Goal: Transaction & Acquisition: Purchase product/service

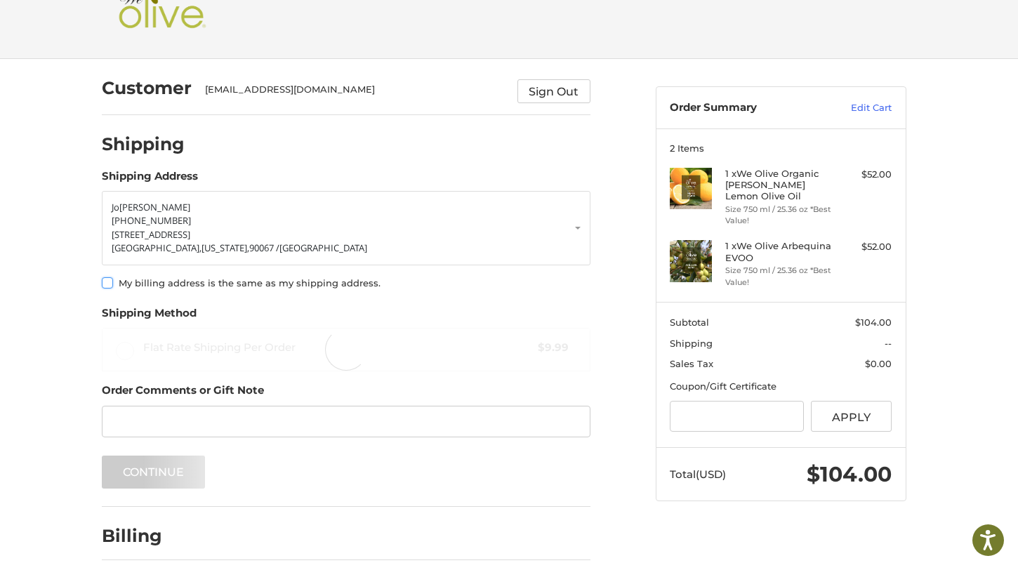
scroll to position [36, 0]
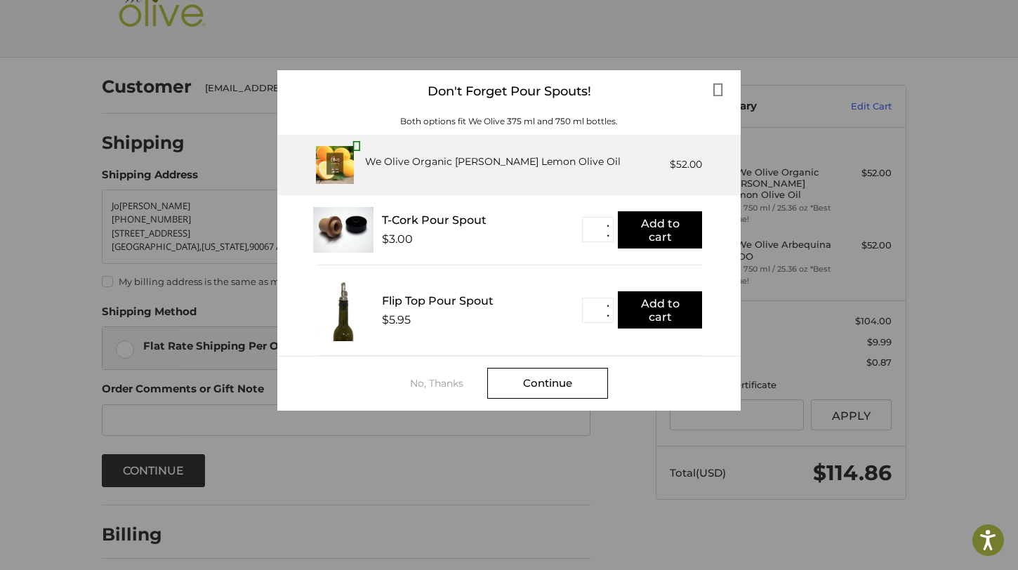
click at [420, 227] on div "T-Cork Pour Spout $3.00" at bounding box center [476, 229] width 211 height 32
click at [359, 234] on img at bounding box center [343, 230] width 60 height 46
click at [344, 230] on img at bounding box center [343, 230] width 60 height 46
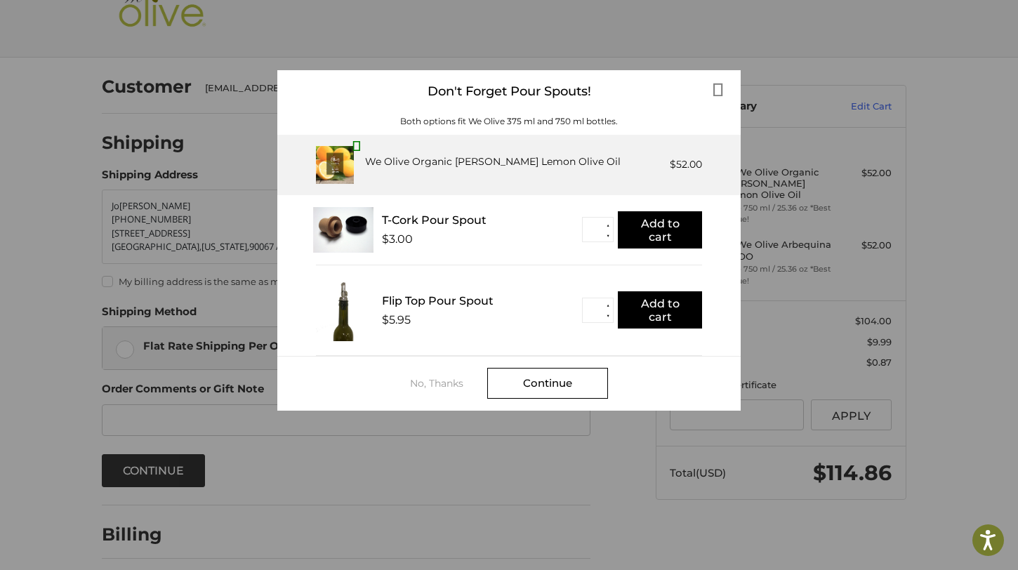
click at [344, 230] on img at bounding box center [343, 230] width 60 height 46
click at [610, 223] on button "▲" at bounding box center [607, 225] width 11 height 11
type input "*"
click at [652, 223] on button "Add to cart" at bounding box center [660, 229] width 84 height 37
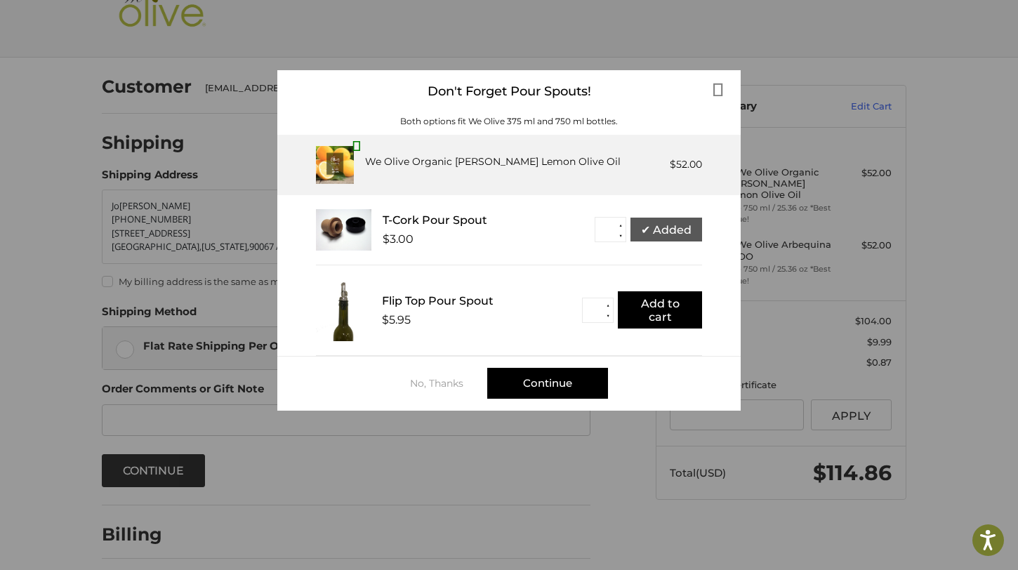
click at [550, 381] on div "Continue" at bounding box center [547, 383] width 121 height 31
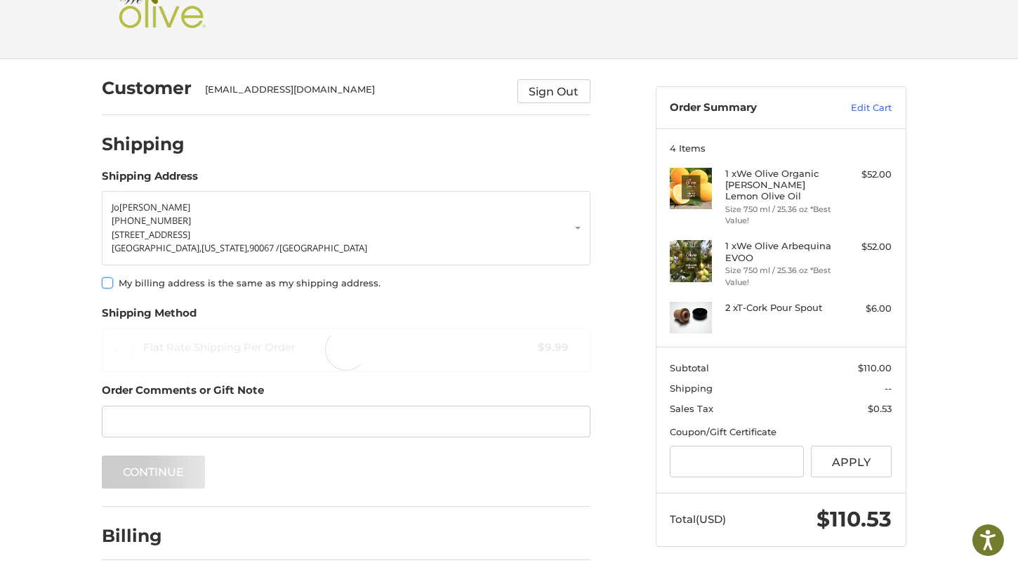
scroll to position [36, 0]
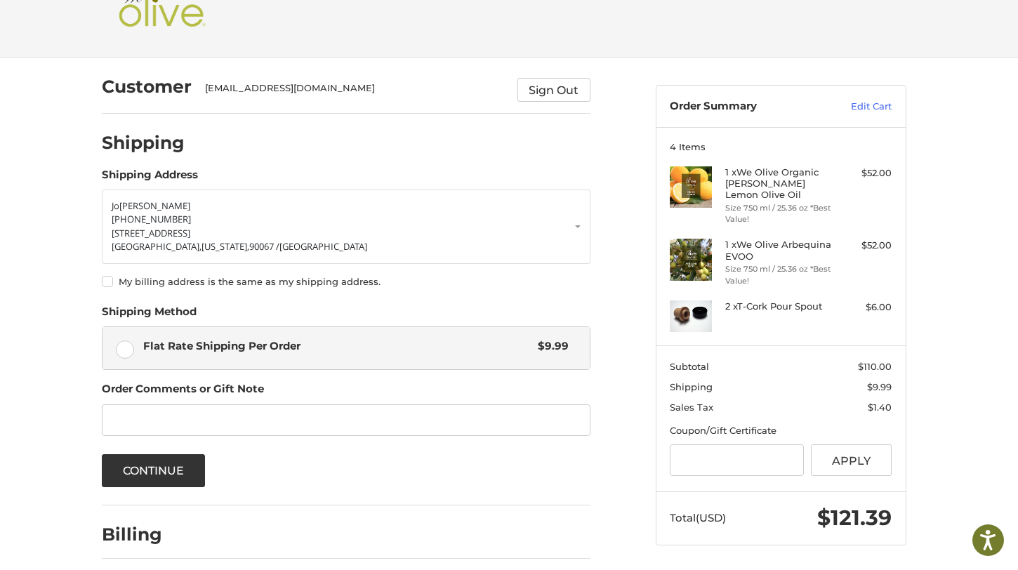
click at [105, 282] on label "My billing address is the same as my shipping address." at bounding box center [346, 281] width 489 height 11
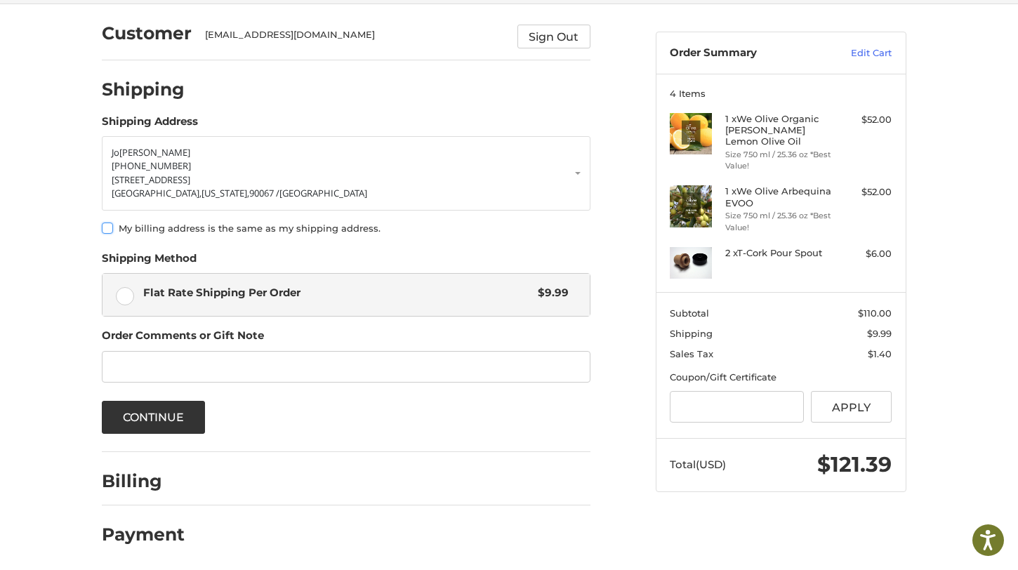
scroll to position [92, 0]
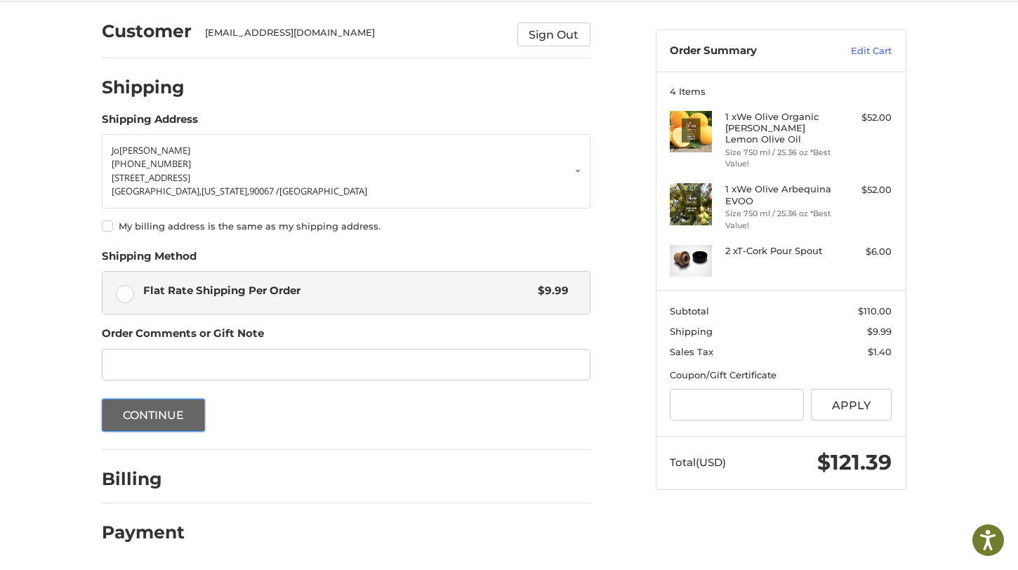
click at [174, 413] on button "Continue" at bounding box center [154, 415] width 104 height 33
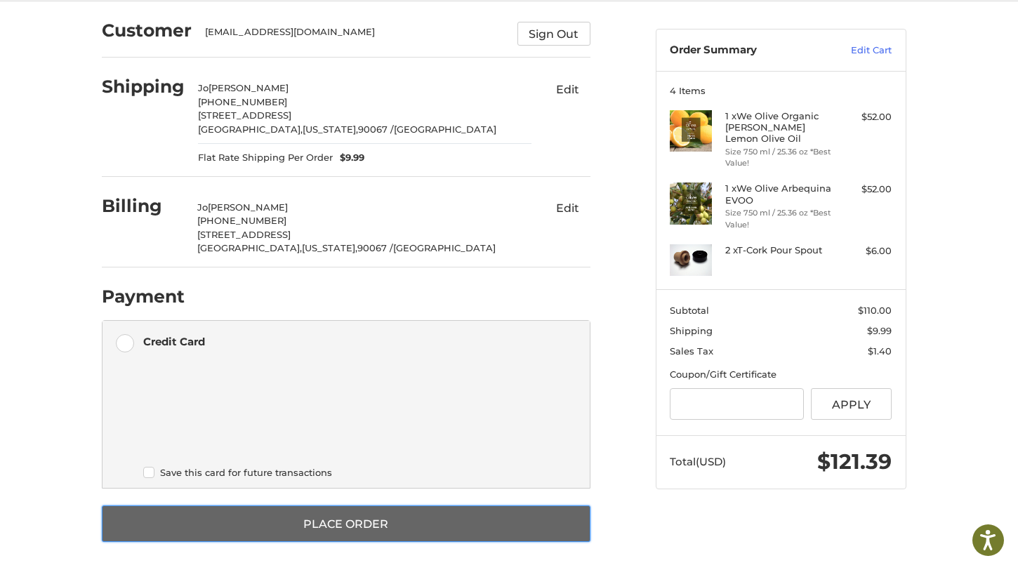
click at [348, 520] on button "Place Order" at bounding box center [346, 524] width 489 height 37
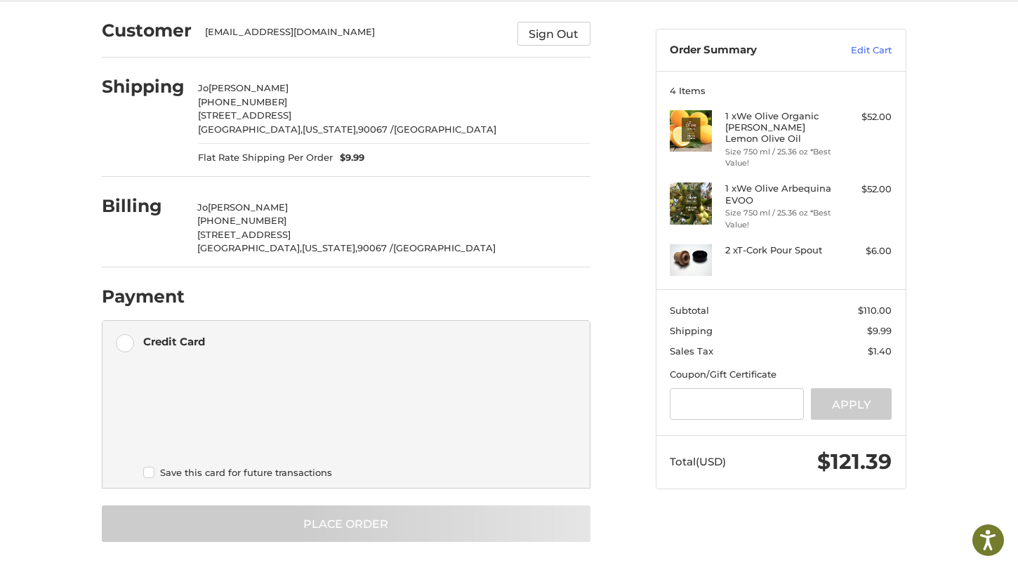
scroll to position [0, 0]
